Goal: Find contact information

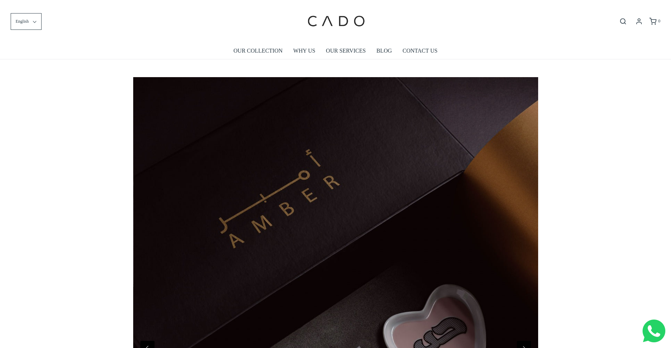
scroll to position [0, 405]
click at [256, 49] on link "OUR COLLECTION" at bounding box center [257, 51] width 49 height 16
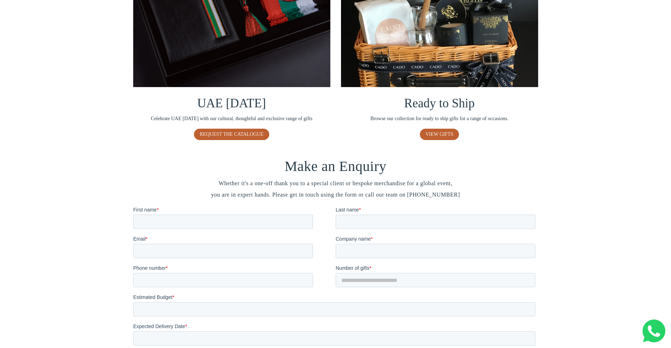
scroll to position [516, 0]
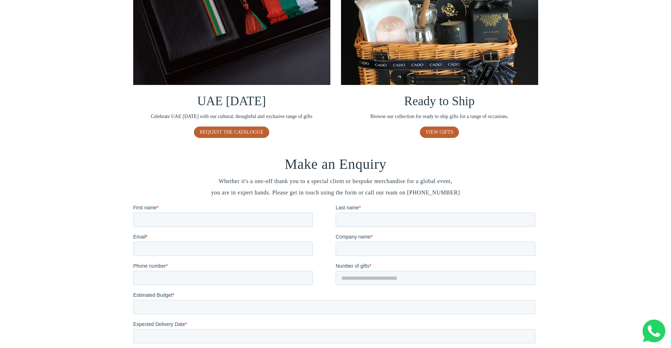
click at [564, 220] on div "Make an Enquiry Whether it's a one-off thank you to a special client or bespoke…" at bounding box center [335, 310] width 671 height 320
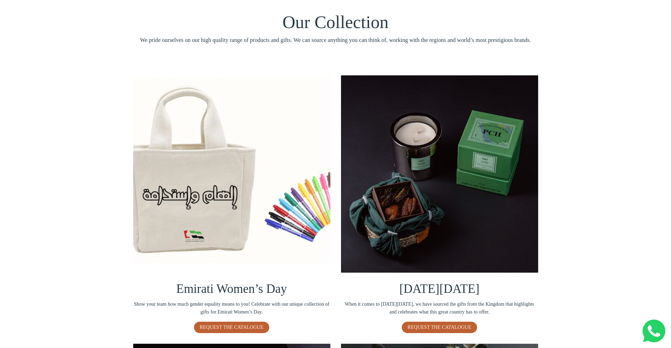
scroll to position [0, 0]
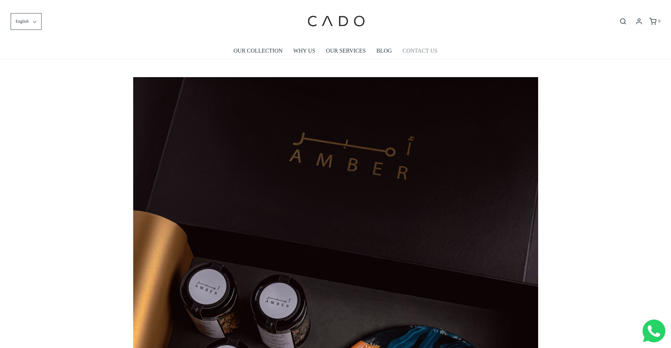
click at [413, 51] on link "CONTACT US" at bounding box center [420, 51] width 35 height 16
